Goal: Information Seeking & Learning: Understand process/instructions

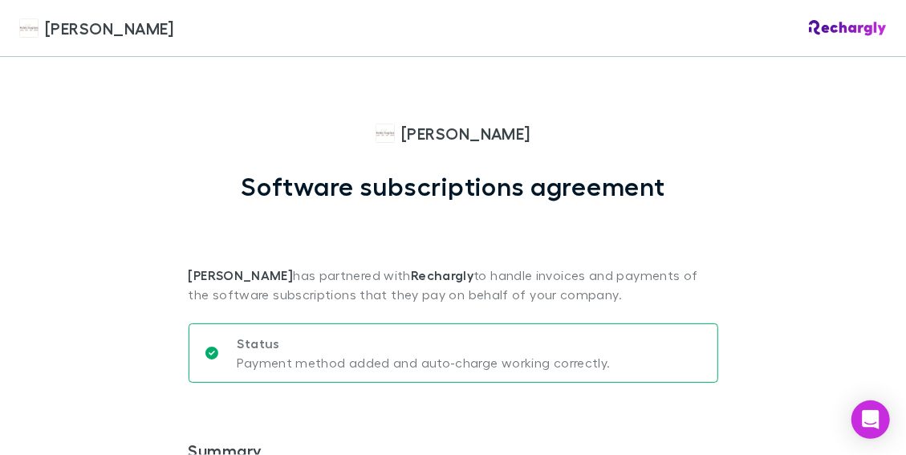
scroll to position [1364, 0]
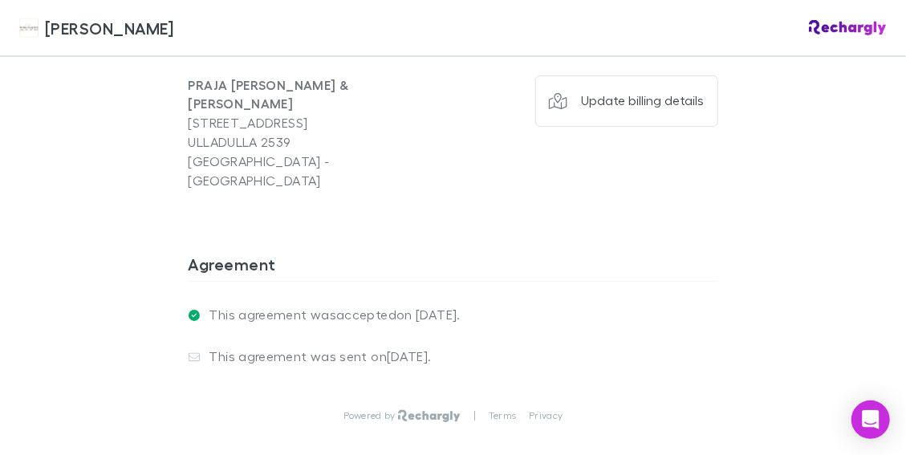
click at [319, 396] on div "Powered by | Terms Privacy" at bounding box center [454, 432] width 530 height 109
